Goal: Information Seeking & Learning: Learn about a topic

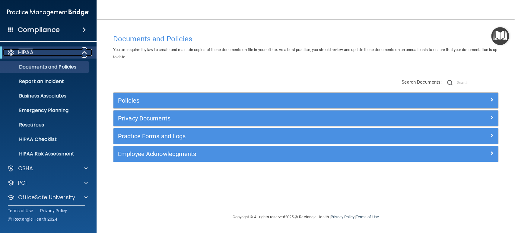
click at [85, 55] on span at bounding box center [84, 52] width 5 height 7
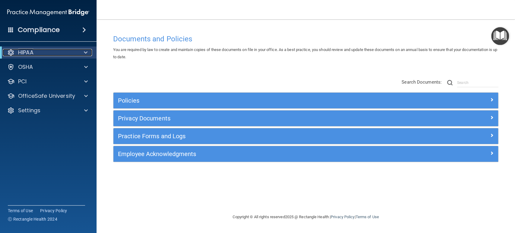
click at [87, 51] on span at bounding box center [86, 52] width 4 height 7
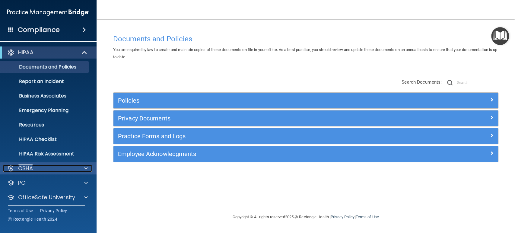
click at [86, 165] on span at bounding box center [86, 168] width 4 height 7
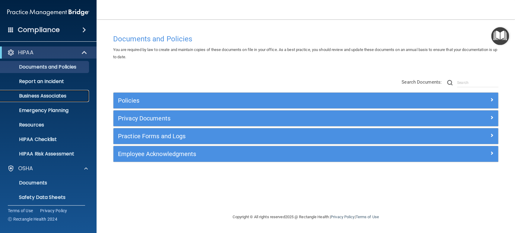
click at [58, 95] on p "Business Associates" at bounding box center [45, 96] width 82 height 6
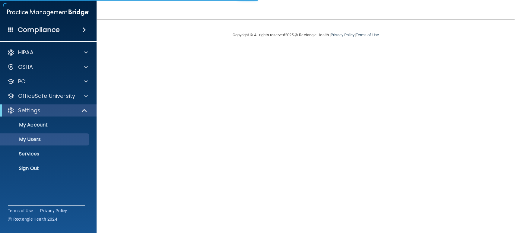
select select "20"
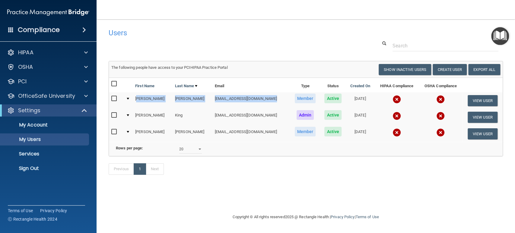
drag, startPoint x: 137, startPoint y: 99, endPoint x: 263, endPoint y: 96, distance: 125.6
click at [263, 96] on tr "Sally Johnson sjohnson@rectanglehealth.com Member Active 04/06/2023 View User" at bounding box center [306, 100] width 394 height 17
click at [228, 100] on td "sjohnson@rectanglehealth.com" at bounding box center [251, 100] width 78 height 17
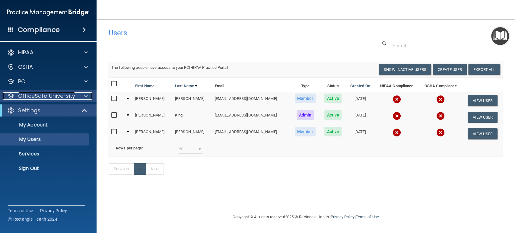
click at [87, 96] on span at bounding box center [86, 95] width 4 height 7
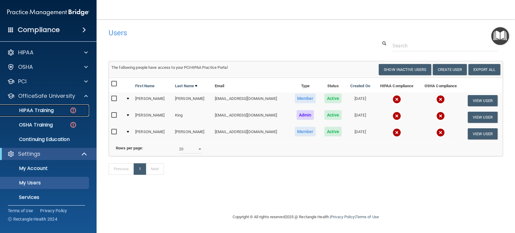
click at [49, 110] on p "HIPAA Training" at bounding box center [29, 110] width 50 height 6
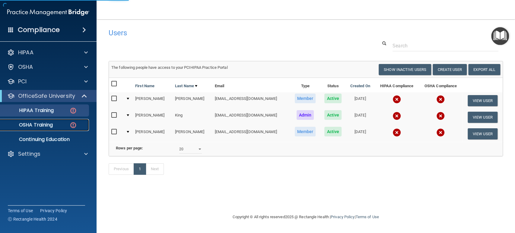
click at [48, 125] on p "OSHA Training" at bounding box center [28, 125] width 49 height 6
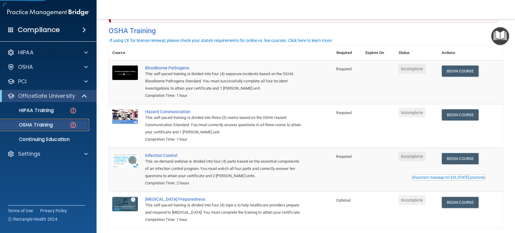
scroll to position [59, 0]
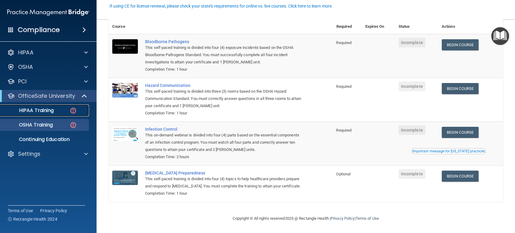
click at [55, 111] on div "HIPAA Training" at bounding box center [45, 110] width 82 height 6
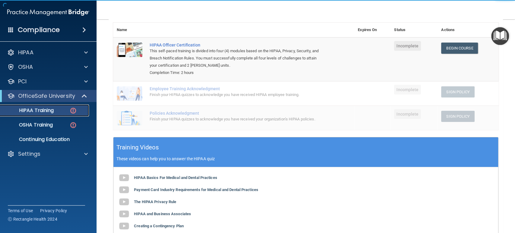
scroll to position [59, 0]
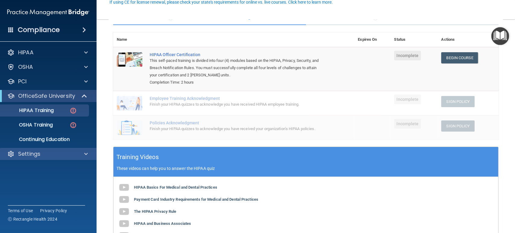
click at [90, 158] on div "Settings" at bounding box center [48, 154] width 97 height 12
click at [86, 154] on span at bounding box center [86, 153] width 4 height 7
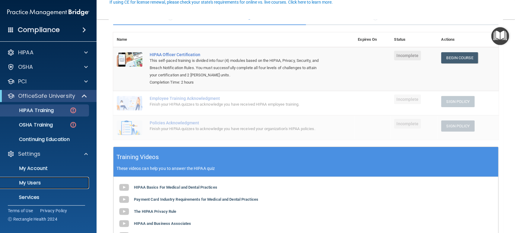
click at [47, 180] on p "My Users" at bounding box center [45, 183] width 82 height 6
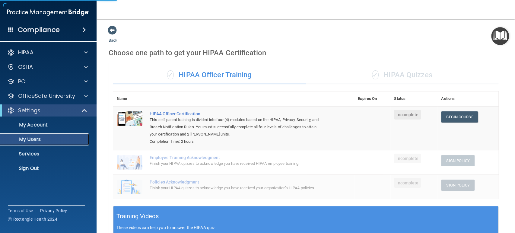
select select "20"
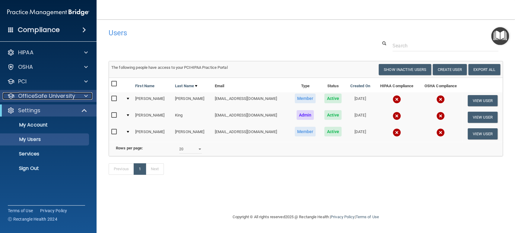
click at [85, 95] on span at bounding box center [86, 95] width 4 height 7
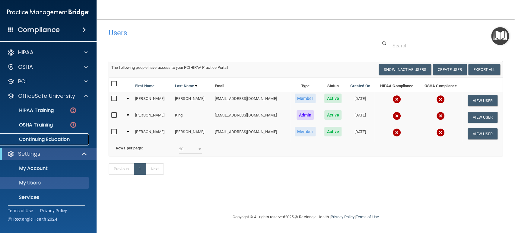
click at [58, 139] on p "Continuing Education" at bounding box center [45, 139] width 82 height 6
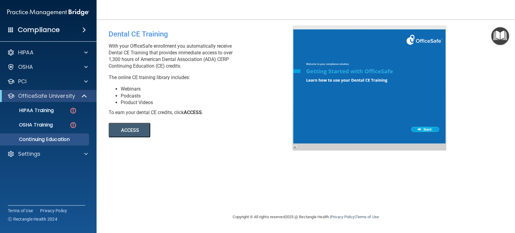
click at [133, 131] on button "ACCESS" at bounding box center [130, 130] width 42 height 14
click at [84, 151] on div at bounding box center [85, 153] width 15 height 7
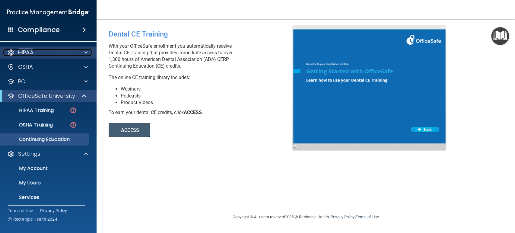
click at [83, 52] on div at bounding box center [85, 52] width 15 height 7
